Goal: Check status: Check status

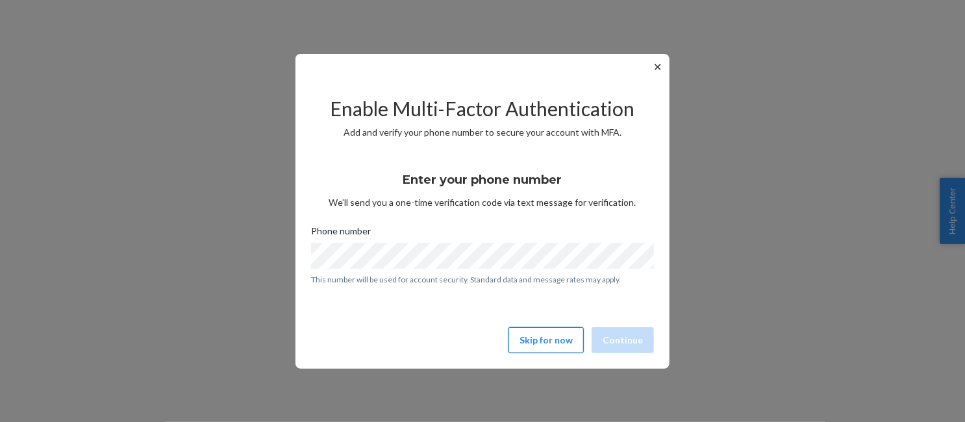
click at [538, 340] on button "Skip for now" at bounding box center [545, 340] width 75 height 26
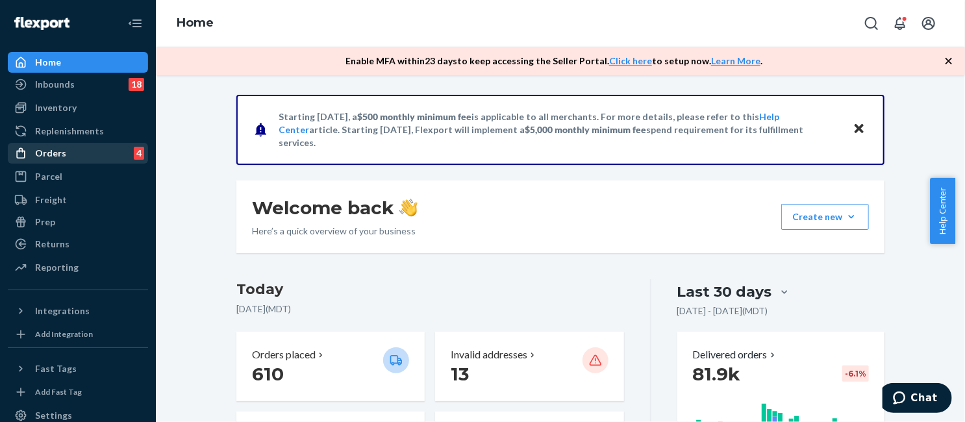
click at [102, 147] on div "Orders 4" at bounding box center [78, 153] width 138 height 18
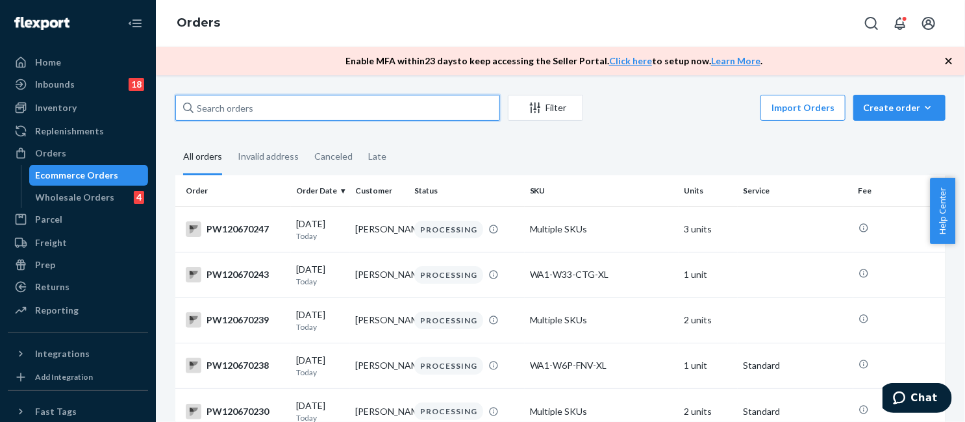
paste input "PW120647639"
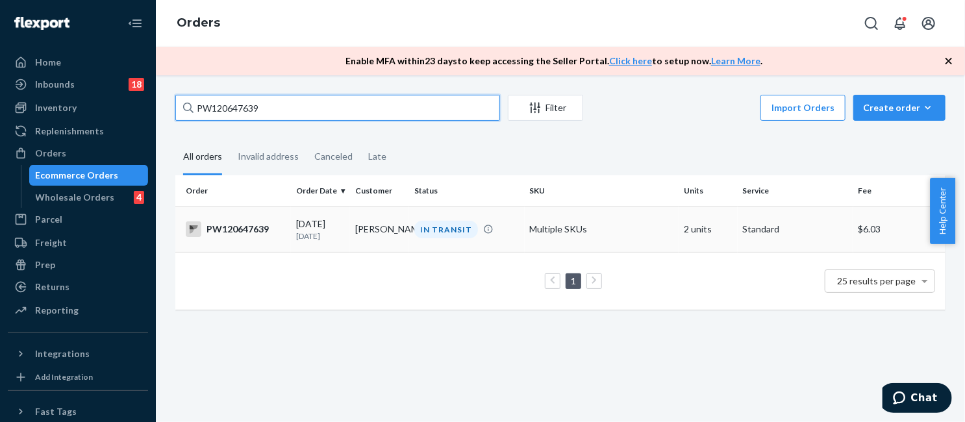
type input "PW120647639"
click at [556, 223] on td "Multiple SKUs" at bounding box center [602, 228] width 154 height 45
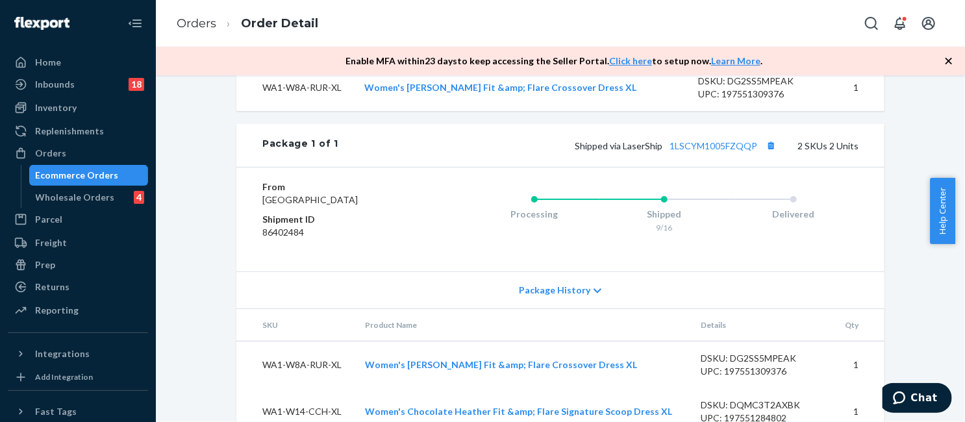
scroll to position [585, 0]
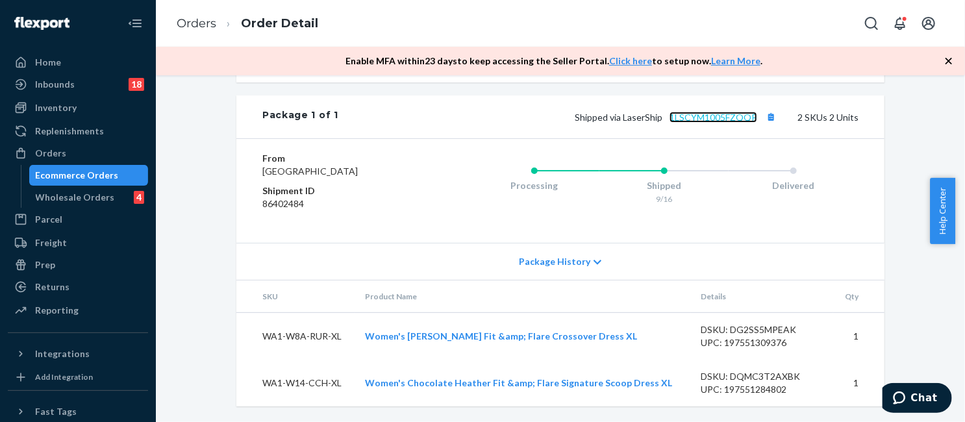
click at [709, 112] on link "1LSCYM1005FZQQP" at bounding box center [713, 117] width 88 height 11
click at [203, 13] on ol "Orders Order Detail" at bounding box center [247, 24] width 162 height 38
click at [203, 25] on link "Orders" at bounding box center [197, 23] width 40 height 14
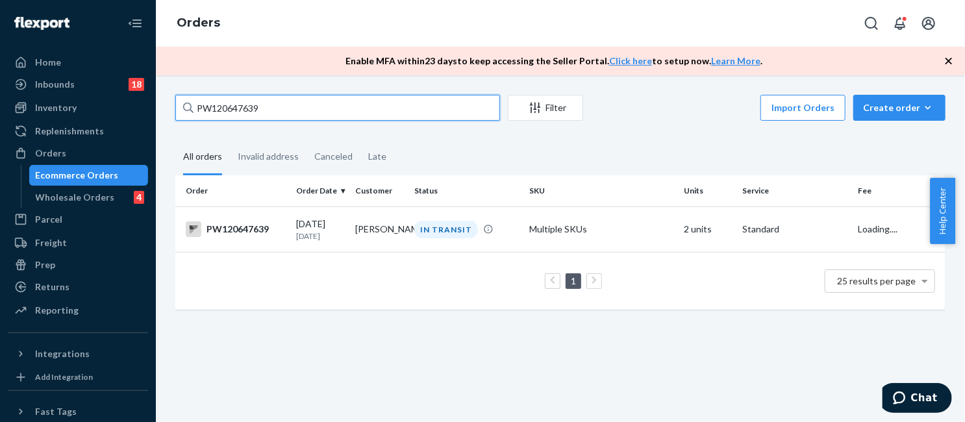
click at [359, 105] on input "PW120647639" at bounding box center [337, 108] width 325 height 26
paste input "51426"
type input "PW120651426"
click at [540, 234] on td "Multiple SKUs" at bounding box center [602, 228] width 154 height 45
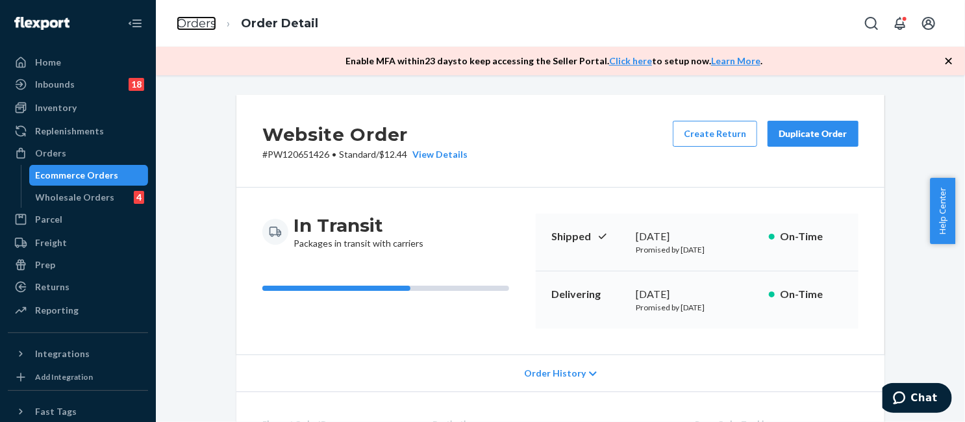
drag, startPoint x: 194, startPoint y: 19, endPoint x: 199, endPoint y: 55, distance: 36.6
click at [194, 19] on link "Orders" at bounding box center [197, 23] width 40 height 14
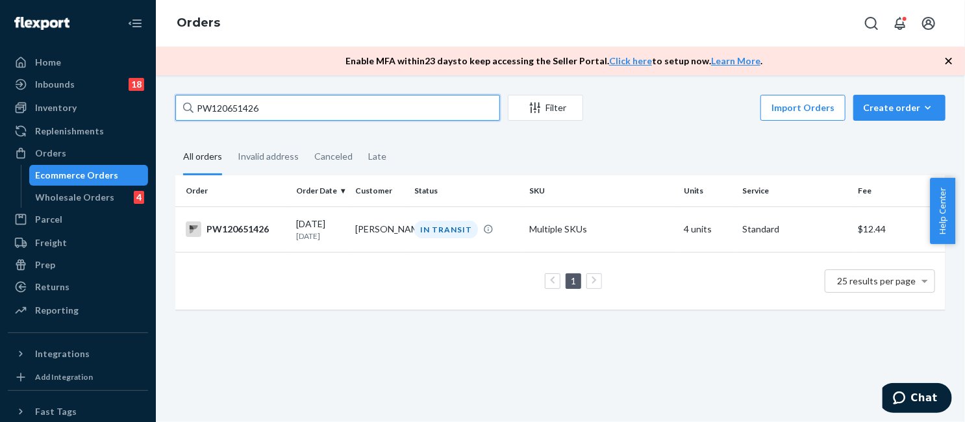
click at [282, 112] on input "PW120651426" at bounding box center [337, 108] width 325 height 26
paste input "2052"
type input "PW120652052"
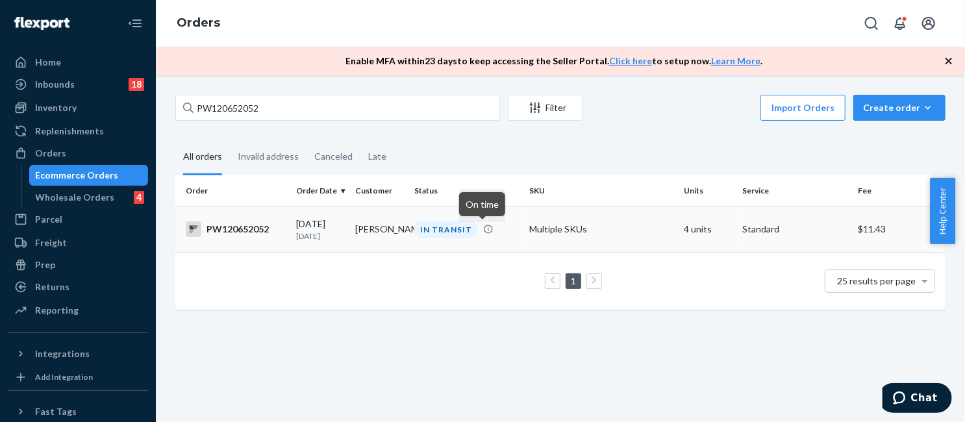
click at [483, 227] on icon at bounding box center [488, 229] width 10 height 10
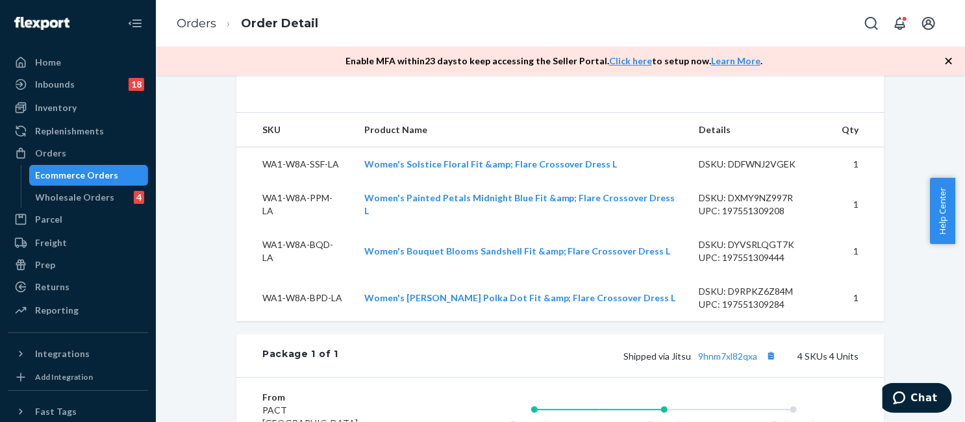
scroll to position [649, 0]
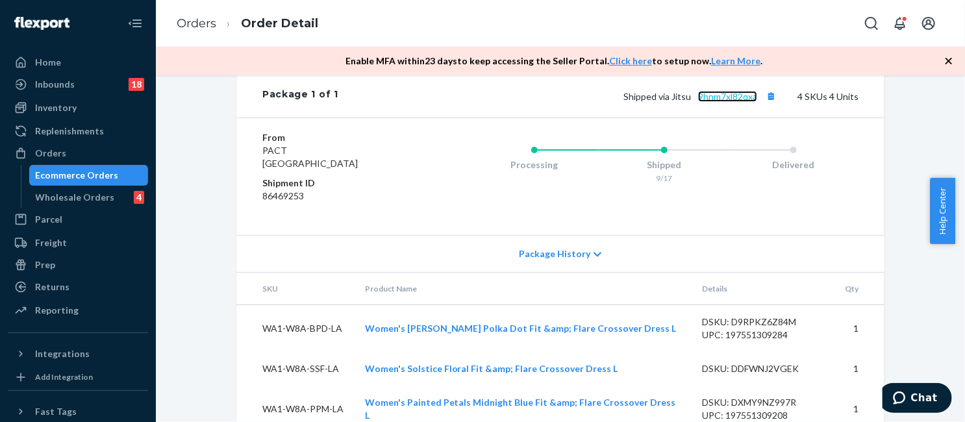
click at [730, 102] on link "9hnm7xl82qxa" at bounding box center [727, 96] width 59 height 11
click at [191, 27] on link "Orders" at bounding box center [197, 23] width 40 height 14
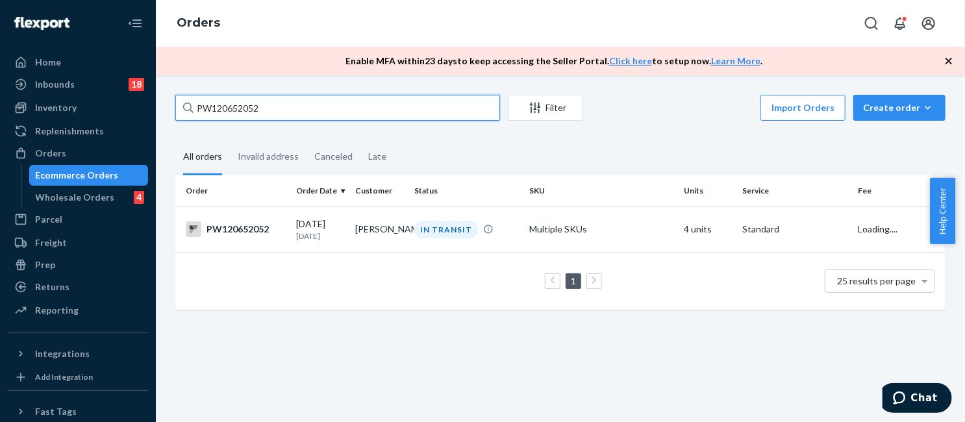
click at [260, 107] on input "PW120652052" at bounding box center [337, 108] width 325 height 26
paste input "66261"
type input "PW120666261"
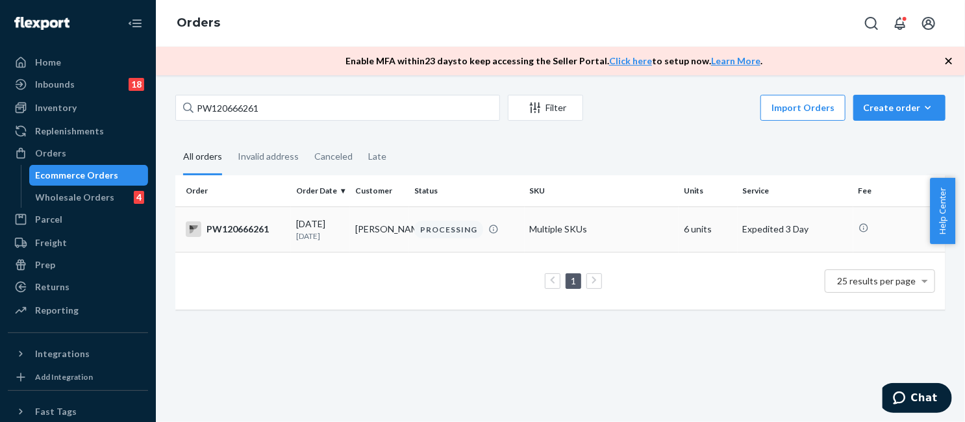
click at [435, 224] on div "PROCESSING" at bounding box center [448, 230] width 69 height 18
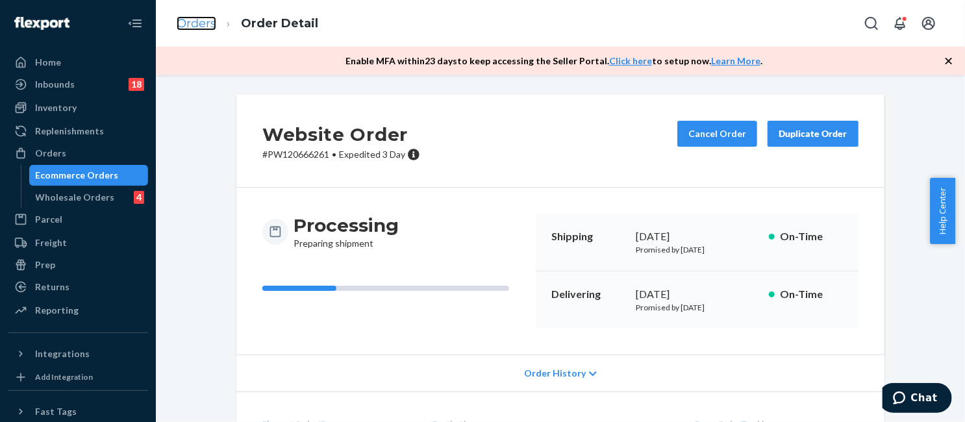
click at [195, 23] on link "Orders" at bounding box center [197, 23] width 40 height 14
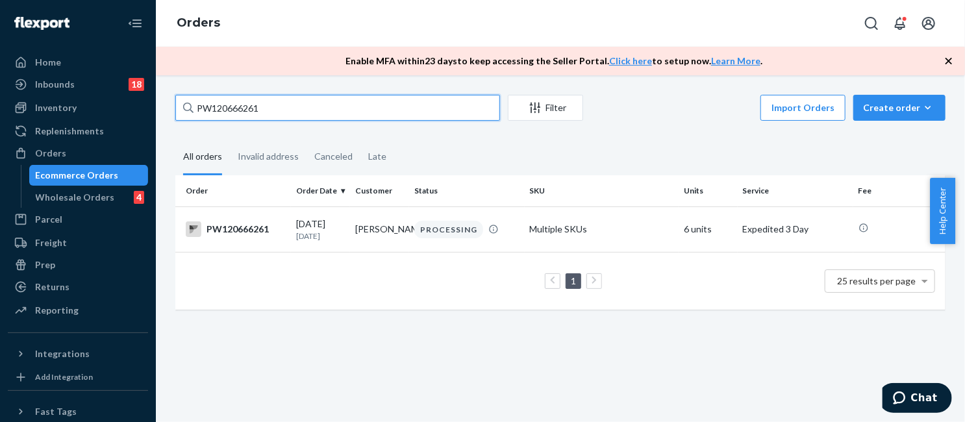
click at [223, 106] on input "PW120666261" at bounding box center [337, 108] width 325 height 26
paste input "56189"
type input "PW120656189"
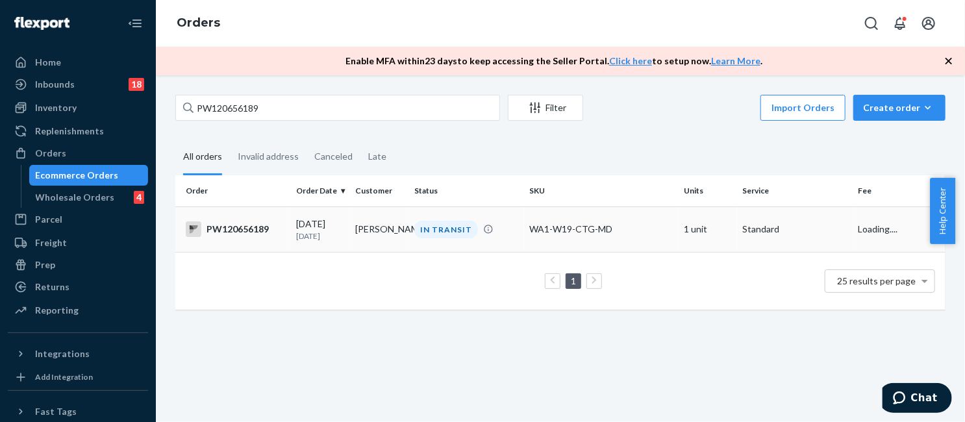
click at [536, 227] on div "WA1-W19-CTG-MD" at bounding box center [601, 229] width 143 height 13
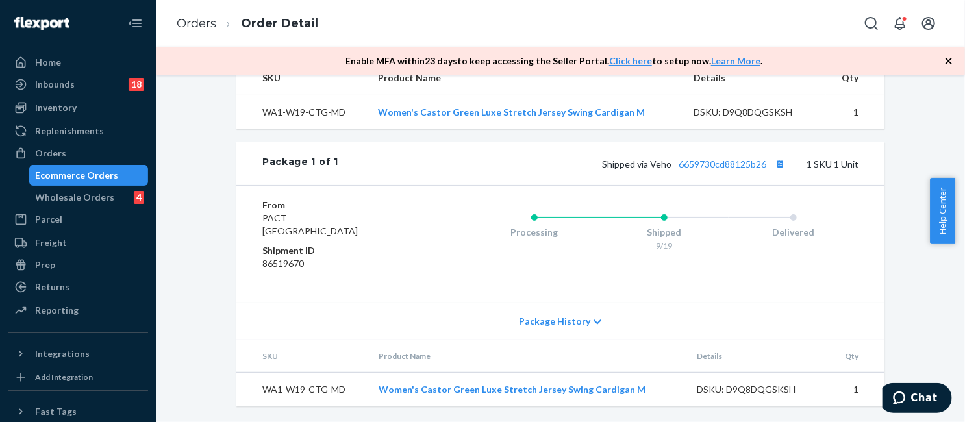
scroll to position [466, 0]
drag, startPoint x: 195, startPoint y: 24, endPoint x: 223, endPoint y: 61, distance: 46.4
click at [195, 24] on link "Orders" at bounding box center [197, 23] width 40 height 14
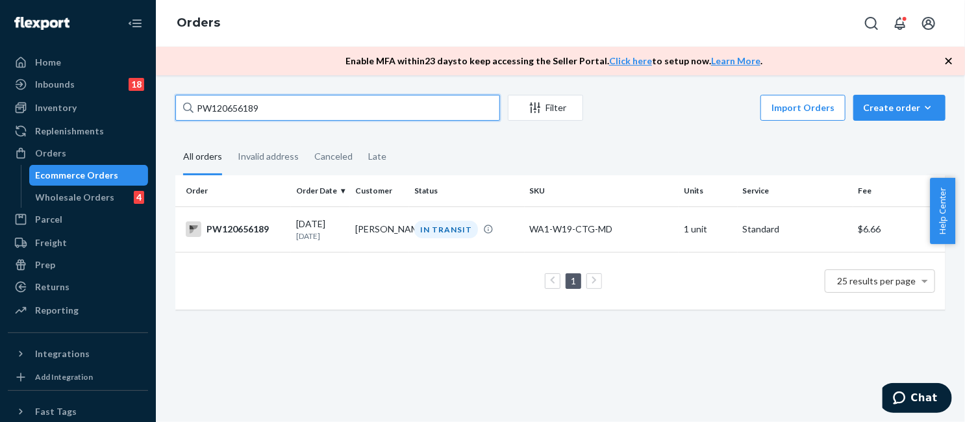
click at [318, 97] on input "PW120656189" at bounding box center [337, 108] width 325 height 26
paste input "66205"
type input "PW120666205"
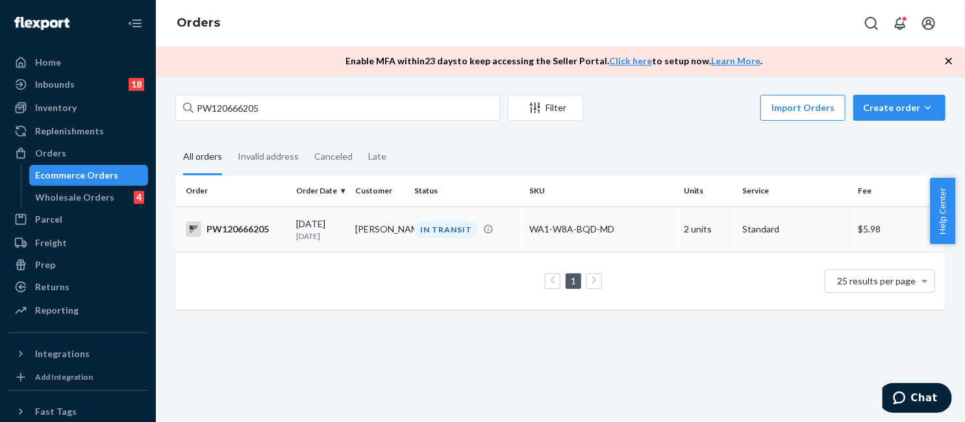
click at [592, 236] on div "WA1-W8A-BQD-MD" at bounding box center [601, 229] width 143 height 13
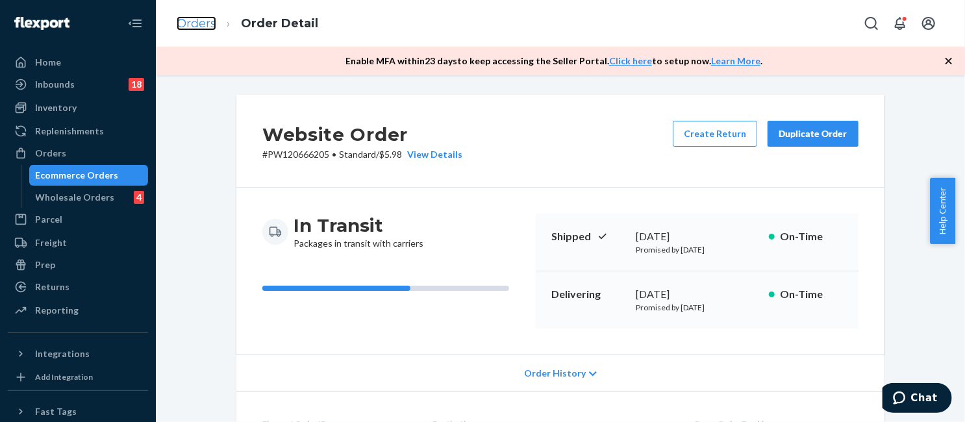
click at [184, 22] on link "Orders" at bounding box center [197, 23] width 40 height 14
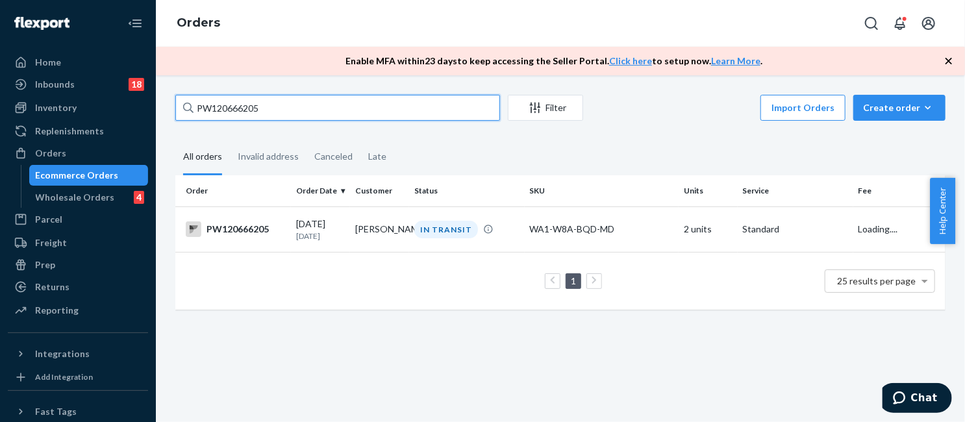
click at [317, 107] on input "PW120666205" at bounding box center [337, 108] width 325 height 26
paste input "47483"
type input "PW120647483"
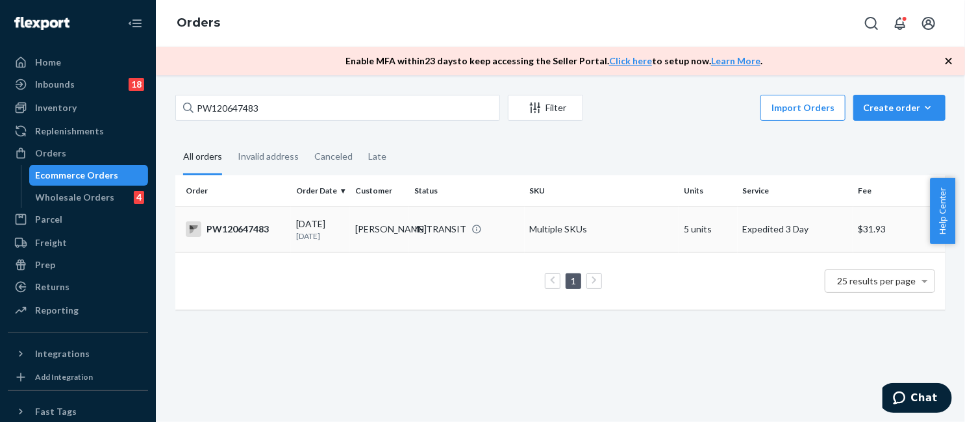
click at [465, 229] on div "IN TRANSIT" at bounding box center [440, 229] width 52 height 13
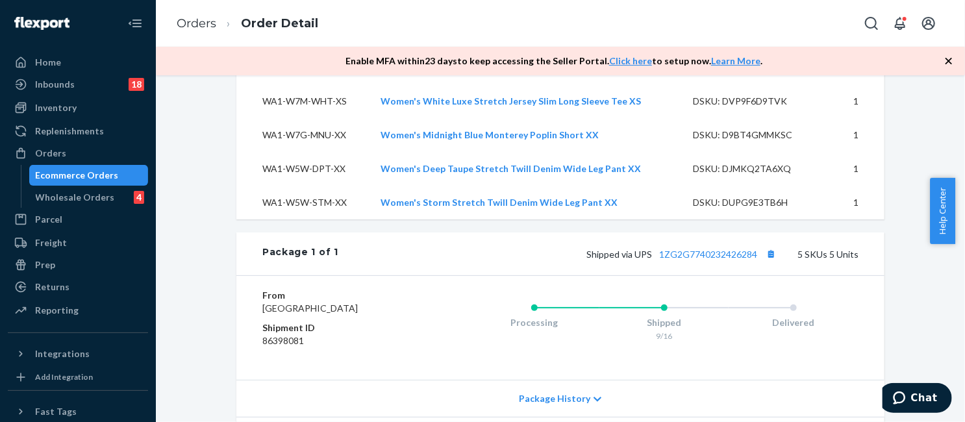
scroll to position [489, 0]
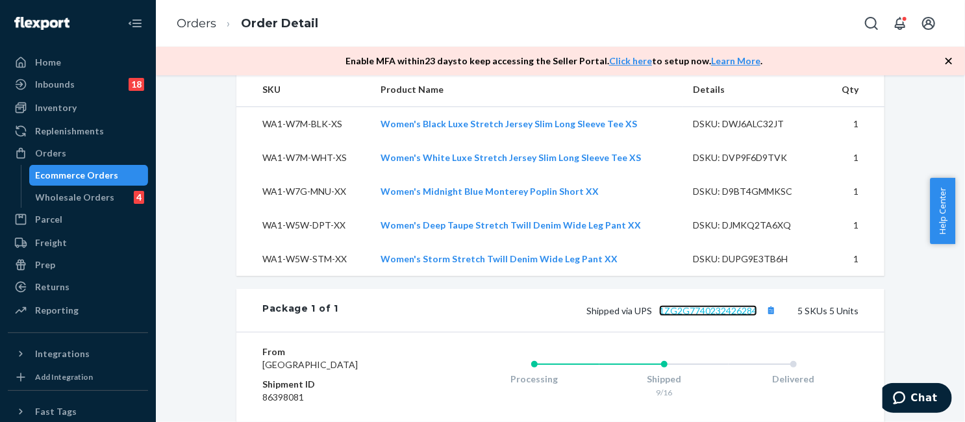
click at [707, 305] on link "1ZG2G7740232426284" at bounding box center [708, 310] width 98 height 11
click at [192, 21] on link "Orders" at bounding box center [197, 23] width 40 height 14
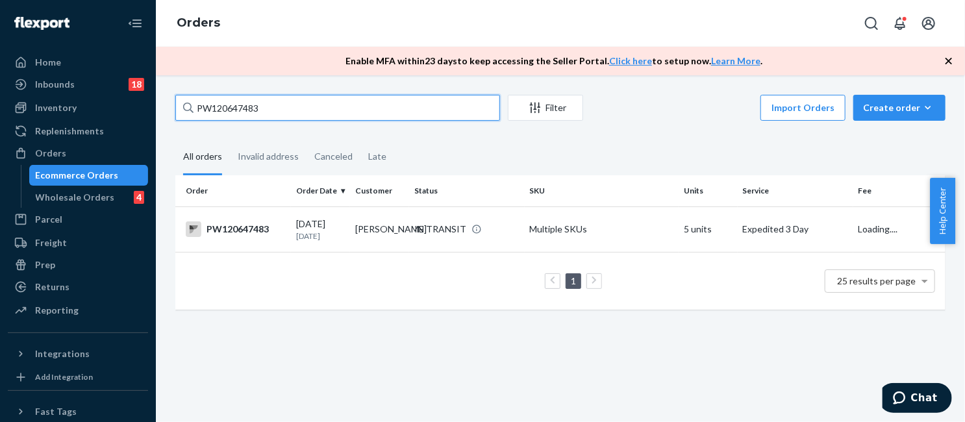
click at [338, 111] on input "PW120647483" at bounding box center [337, 108] width 325 height 26
paste input "270391"
type input "PW120270391"
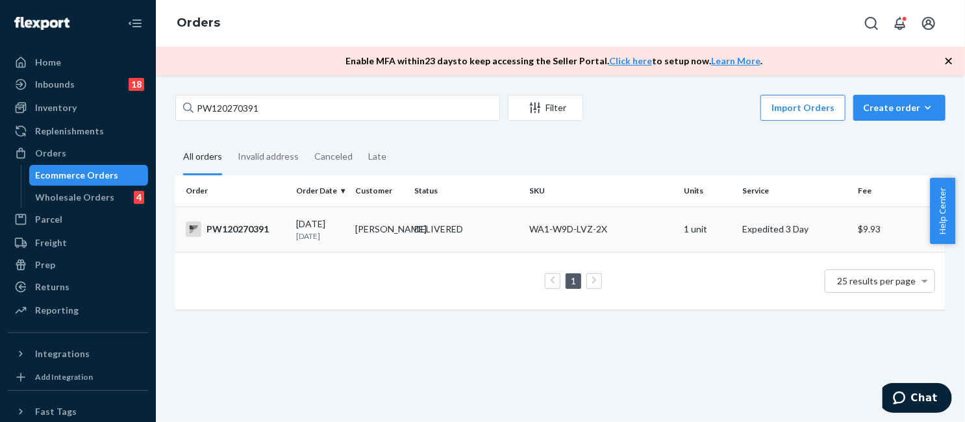
click at [551, 238] on td "WA1-W9D-LVZ-2X" at bounding box center [602, 228] width 154 height 45
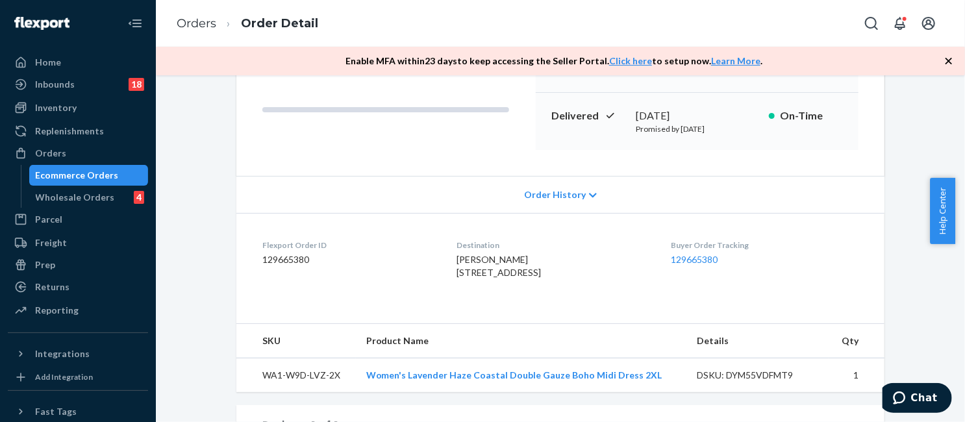
scroll to position [104, 0]
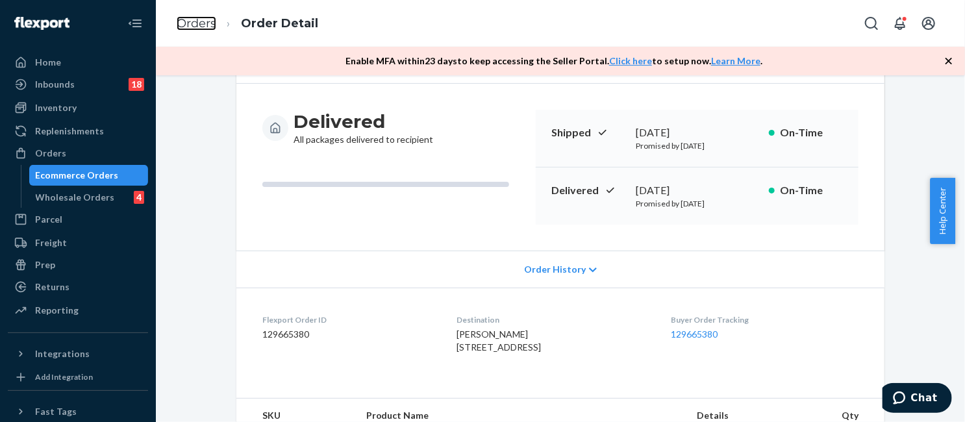
click at [190, 30] on link "Orders" at bounding box center [197, 23] width 40 height 14
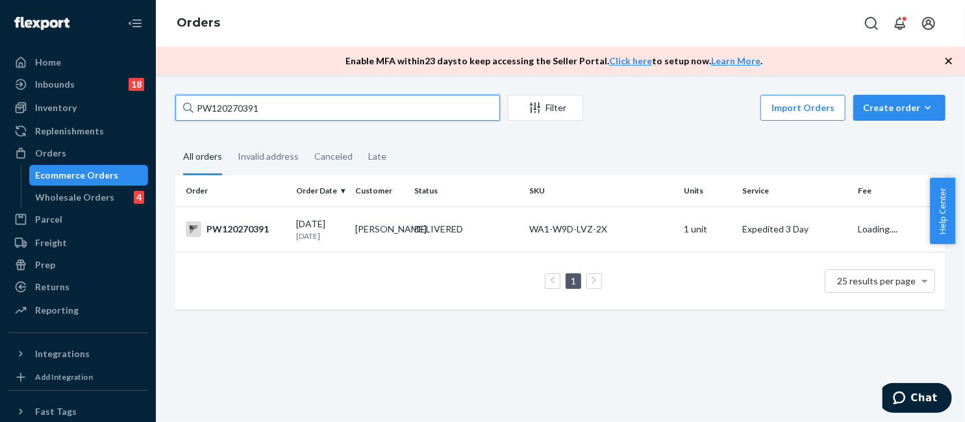
click at [321, 104] on input "PW120270391" at bounding box center [337, 108] width 325 height 26
paste input "643000"
type input "PW120643000"
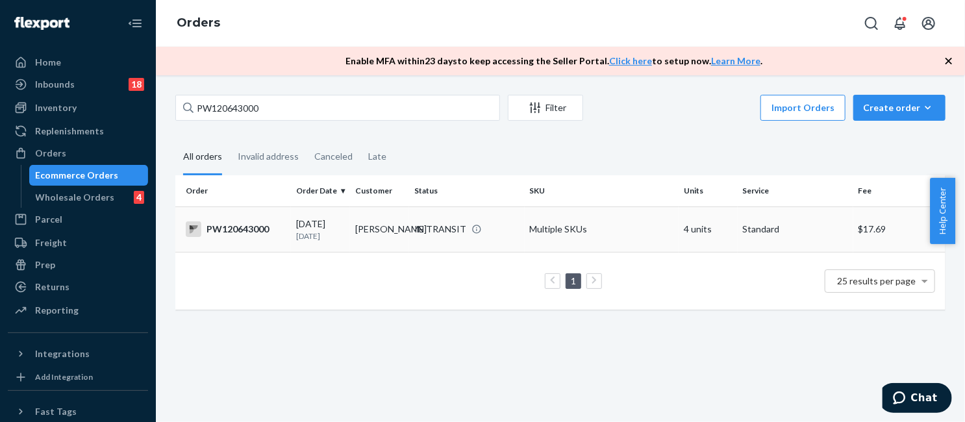
click at [511, 223] on div "IN TRANSIT" at bounding box center [467, 229] width 110 height 13
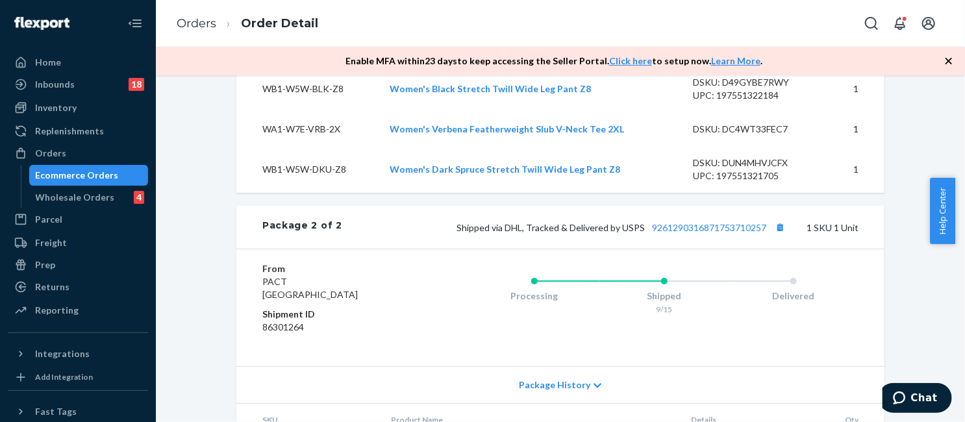
scroll to position [963, 0]
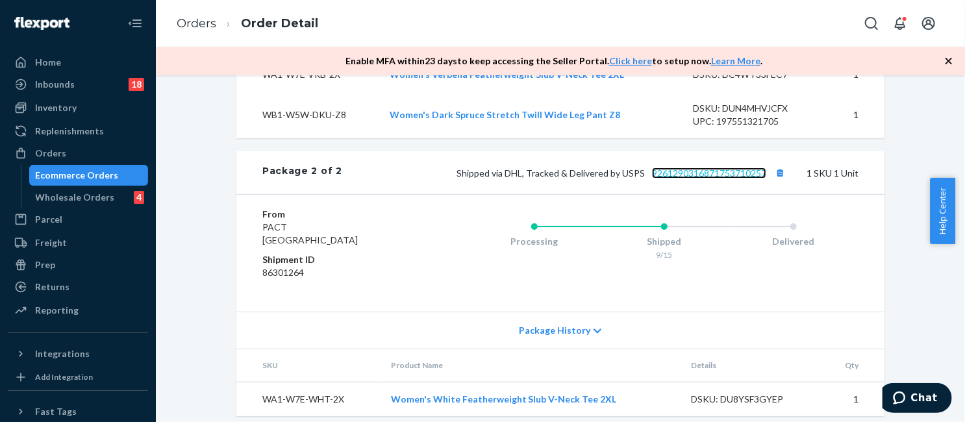
click at [709, 168] on link "9261290316871753710257" at bounding box center [709, 173] width 114 height 11
drag, startPoint x: 201, startPoint y: 19, endPoint x: 257, endPoint y: 55, distance: 66.3
click at [201, 19] on link "Orders" at bounding box center [197, 23] width 40 height 14
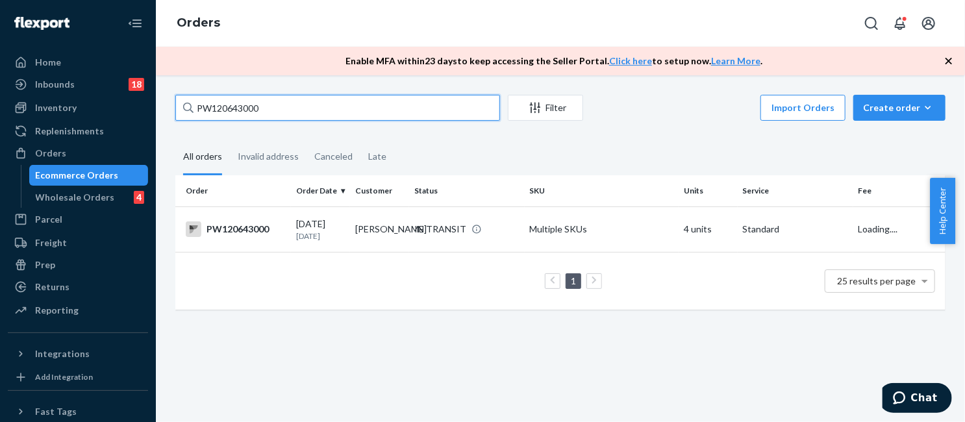
click at [320, 105] on input "PW120643000" at bounding box center [337, 108] width 325 height 26
paste input "22169"
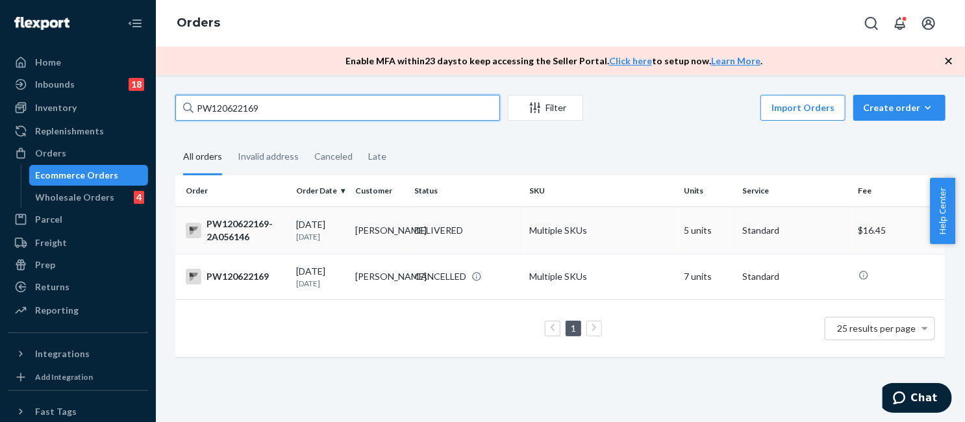
type input "PW120622169"
click at [576, 242] on td "Multiple SKUs" at bounding box center [602, 229] width 154 height 47
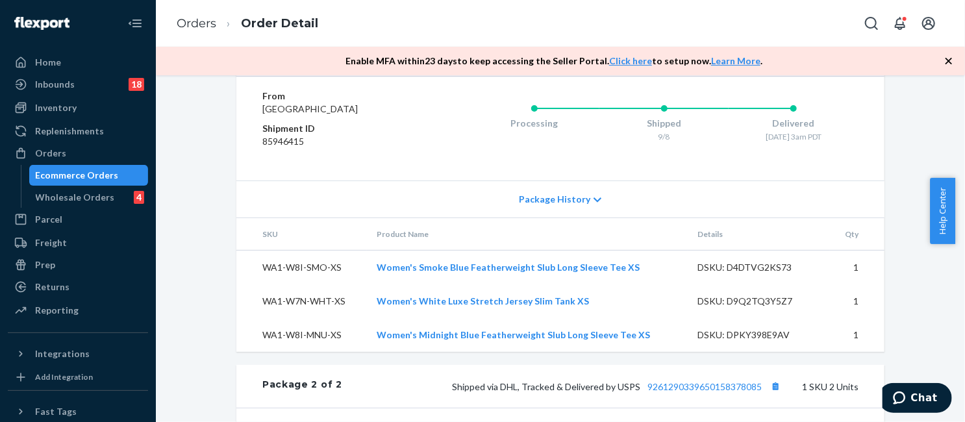
scroll to position [522, 0]
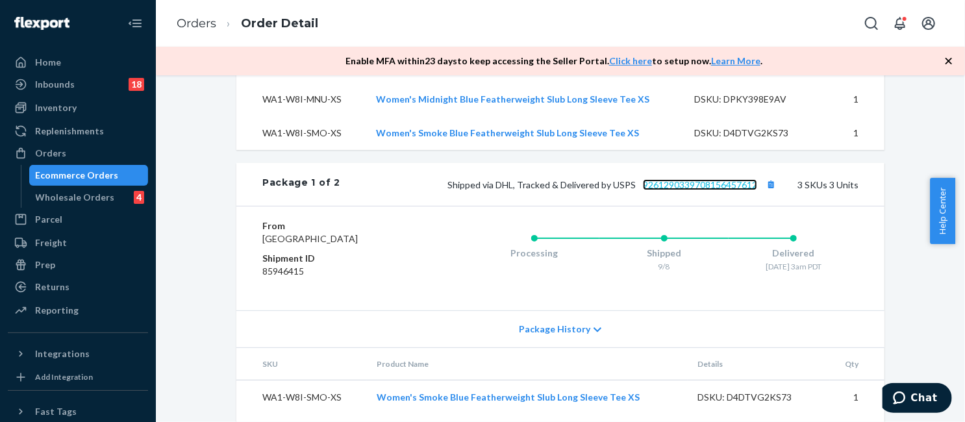
click at [703, 190] on link "9261290339708156457612" at bounding box center [700, 184] width 114 height 11
